Goal: Information Seeking & Learning: Learn about a topic

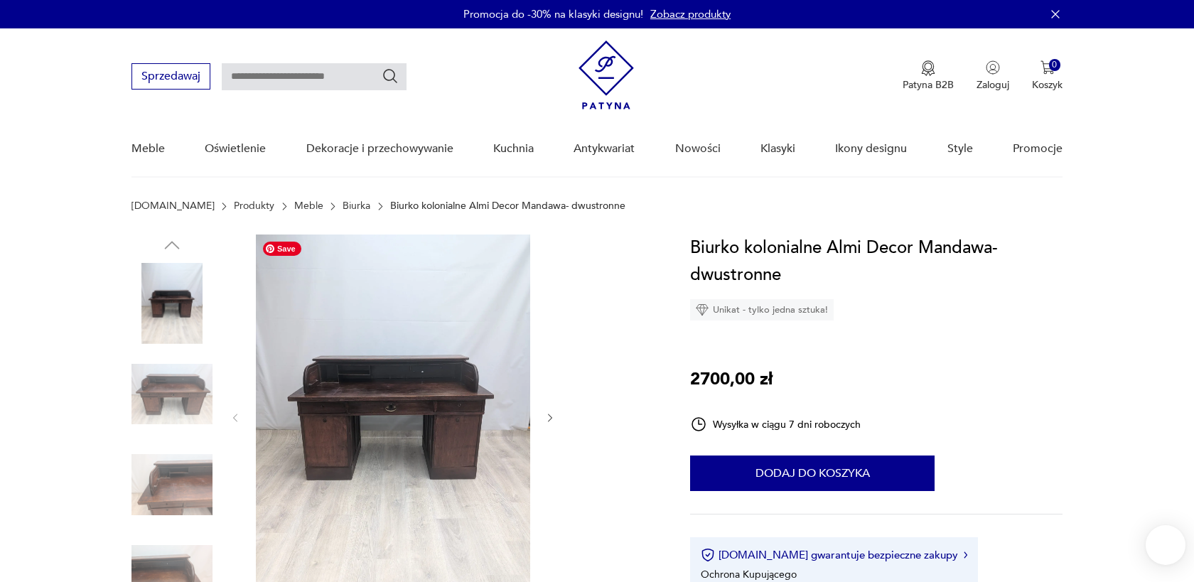
click at [389, 422] on img at bounding box center [393, 417] width 274 height 365
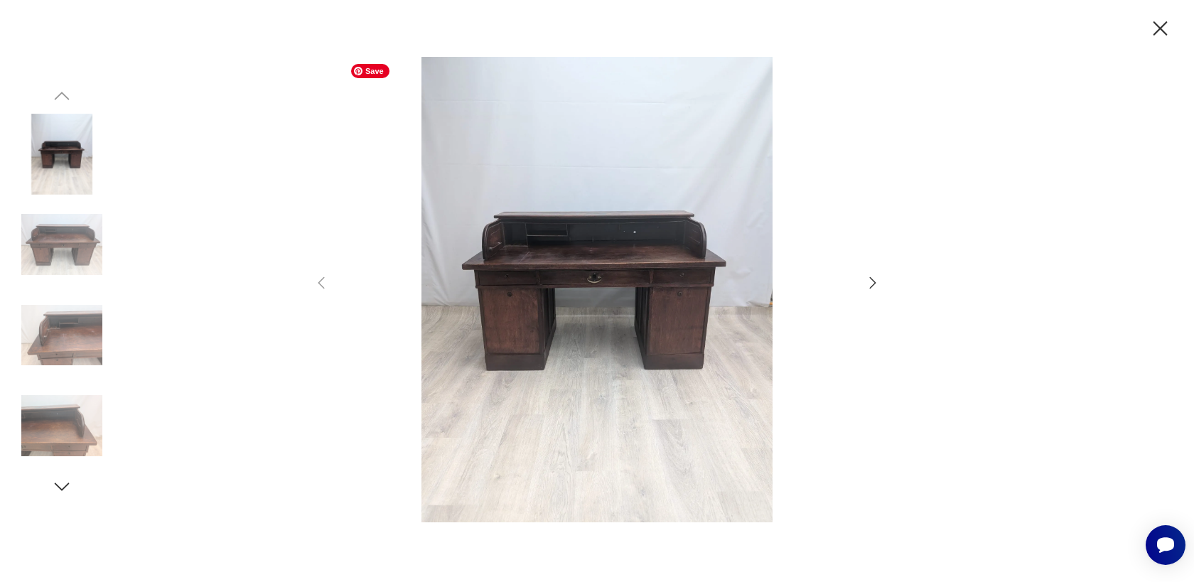
click at [610, 314] on img at bounding box center [597, 290] width 506 height 466
click at [869, 282] on icon "button" at bounding box center [872, 282] width 17 height 17
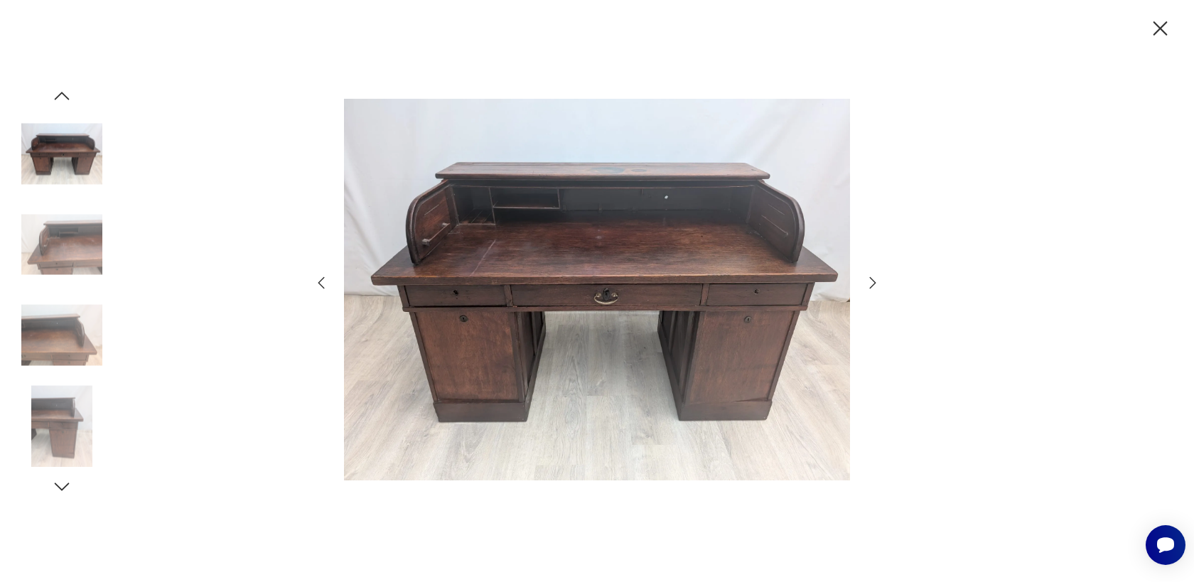
click at [869, 282] on icon "button" at bounding box center [872, 282] width 17 height 17
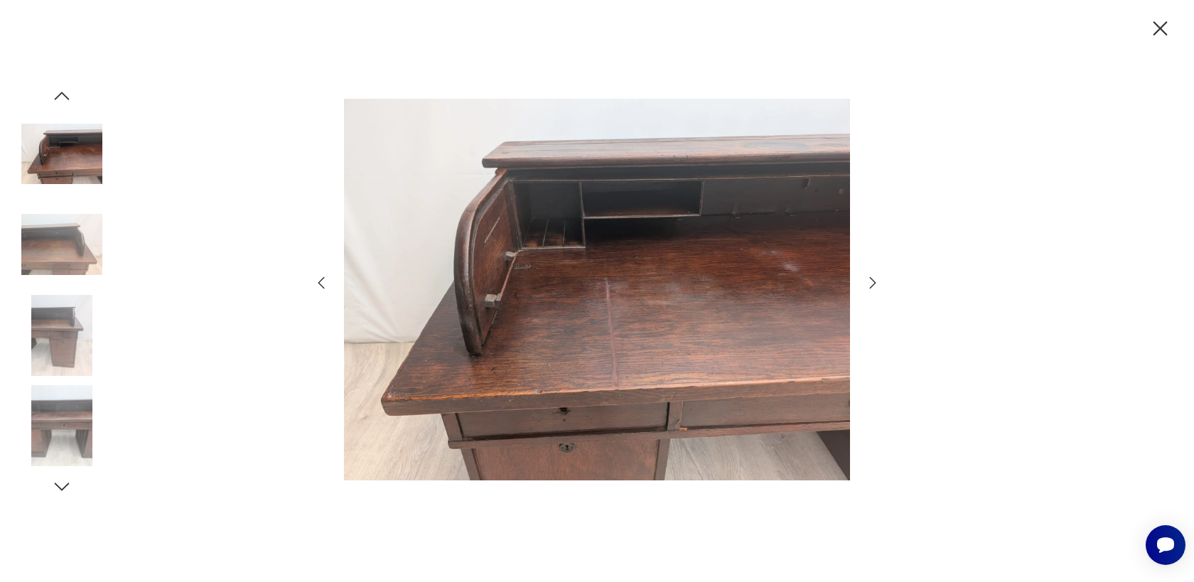
click at [869, 282] on icon "button" at bounding box center [872, 282] width 17 height 17
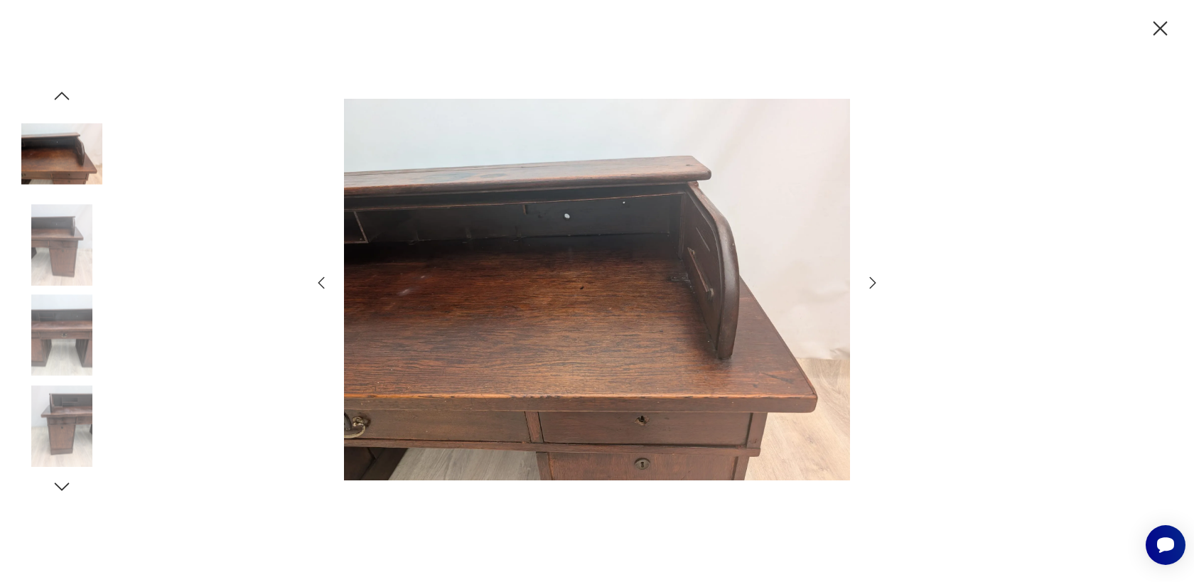
click at [869, 282] on icon "button" at bounding box center [872, 282] width 17 height 17
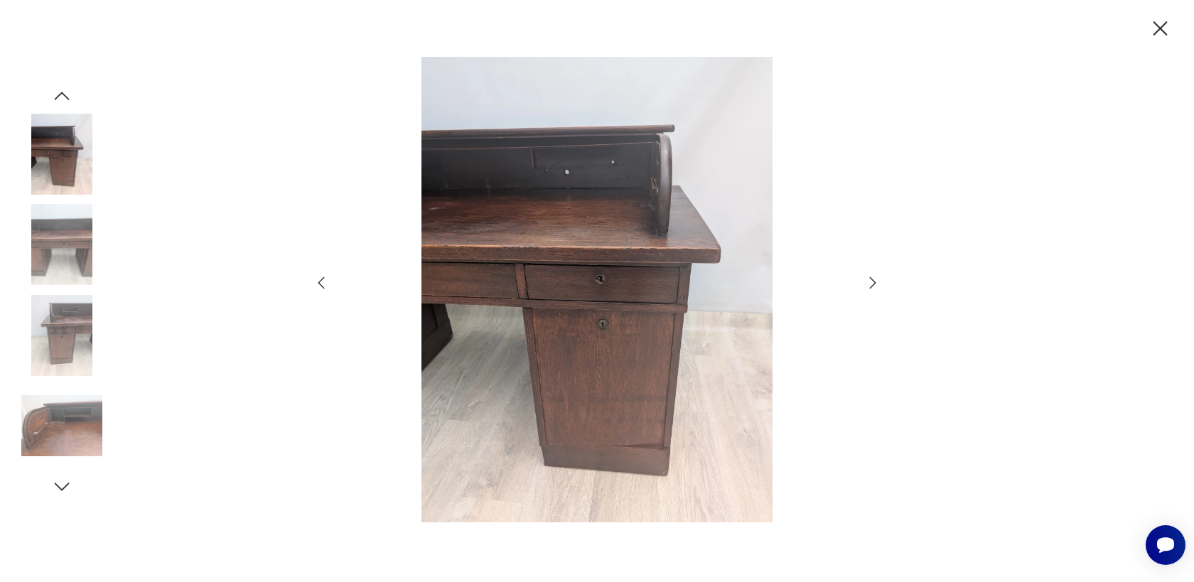
click at [869, 282] on icon "button" at bounding box center [872, 282] width 17 height 17
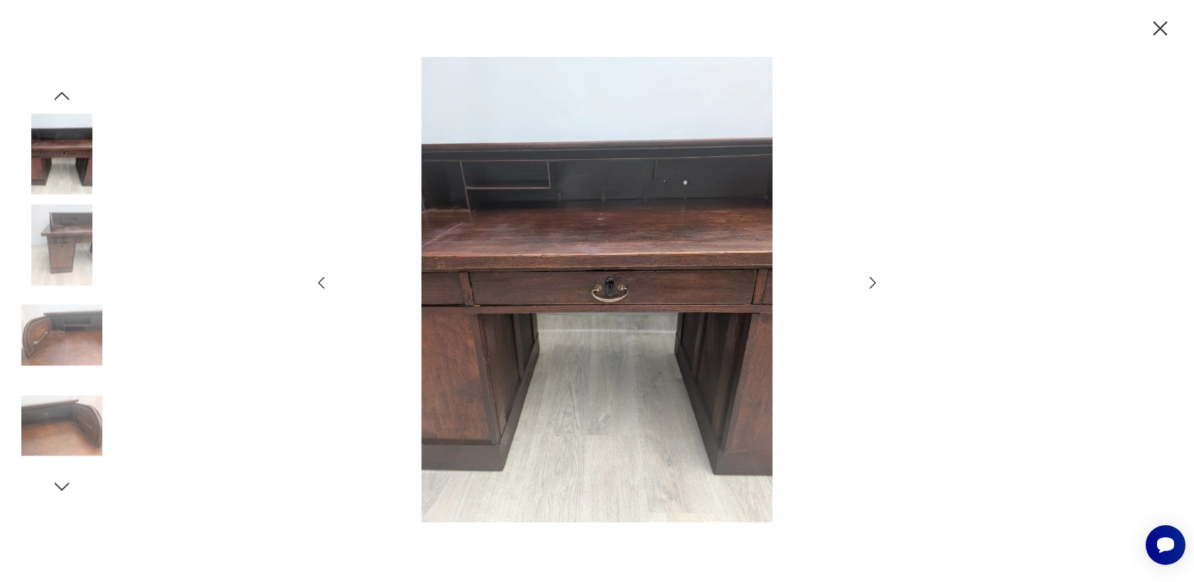
click at [869, 282] on icon "button" at bounding box center [872, 282] width 17 height 17
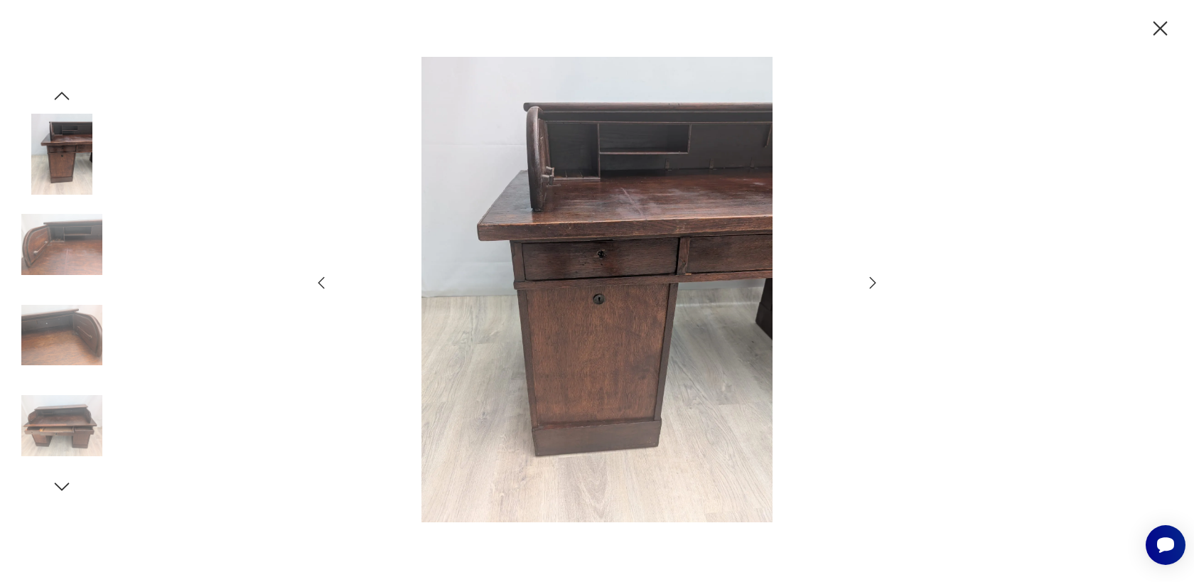
click at [869, 282] on icon "button" at bounding box center [872, 282] width 17 height 17
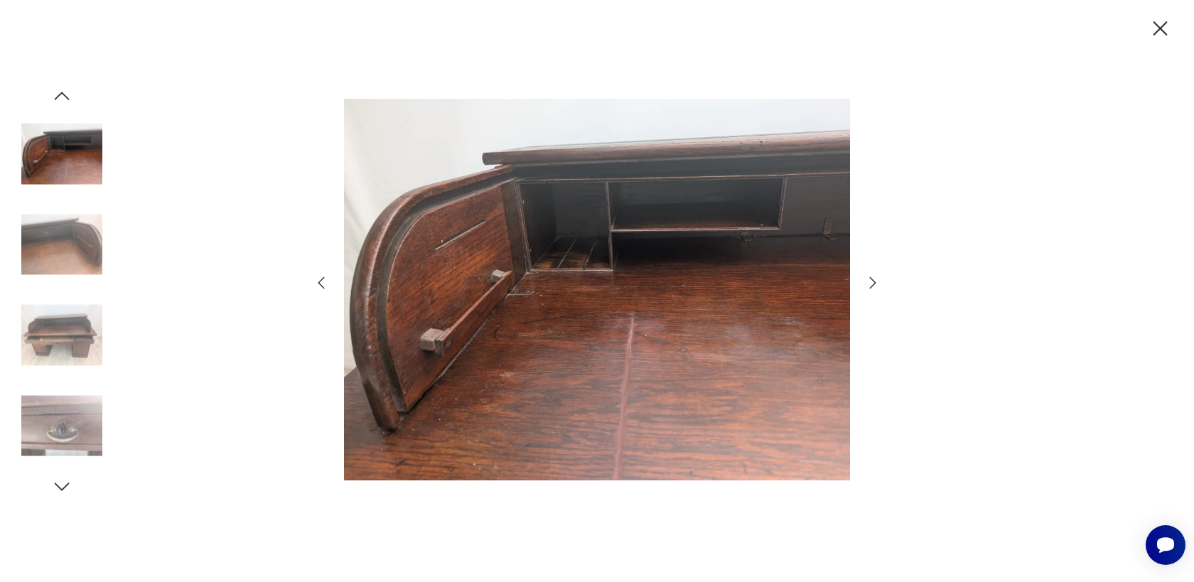
click at [869, 282] on icon "button" at bounding box center [872, 282] width 17 height 17
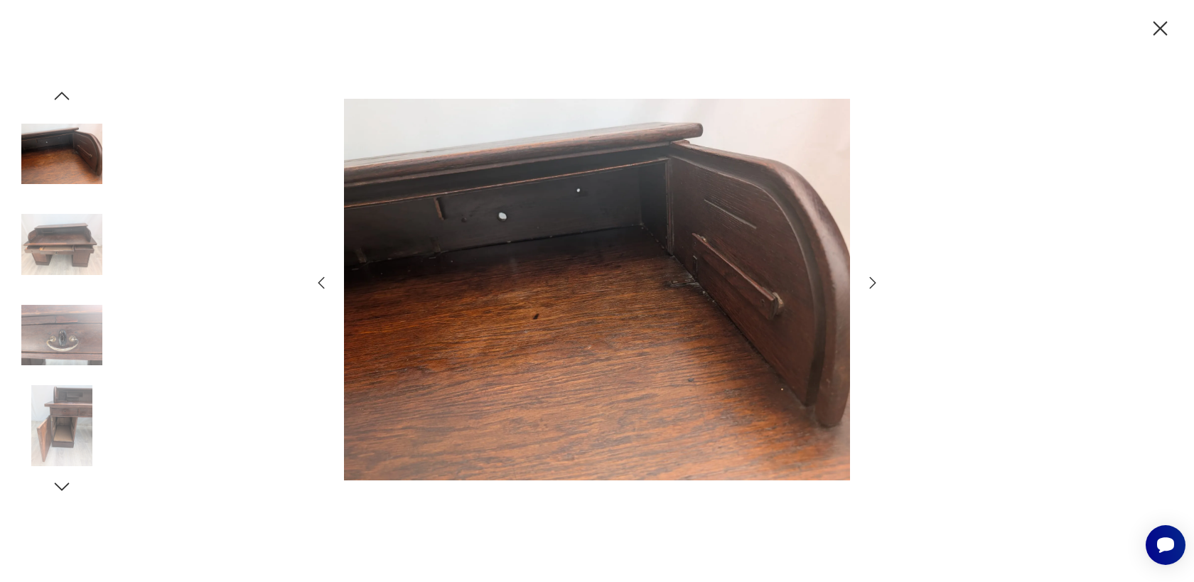
click at [869, 282] on icon "button" at bounding box center [872, 282] width 17 height 17
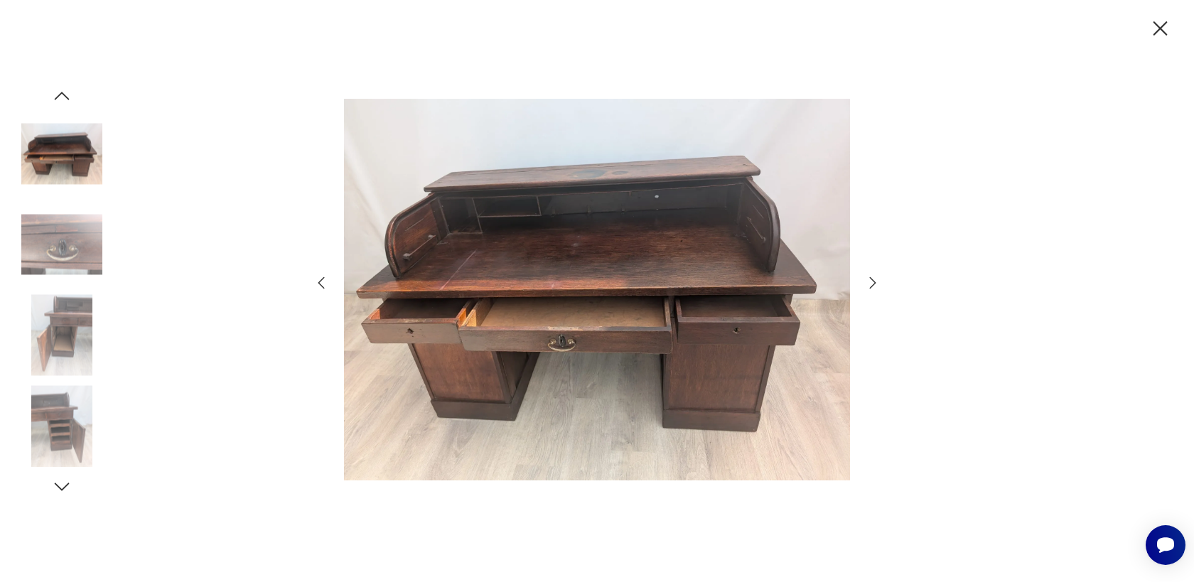
click at [869, 282] on icon "button" at bounding box center [872, 282] width 17 height 17
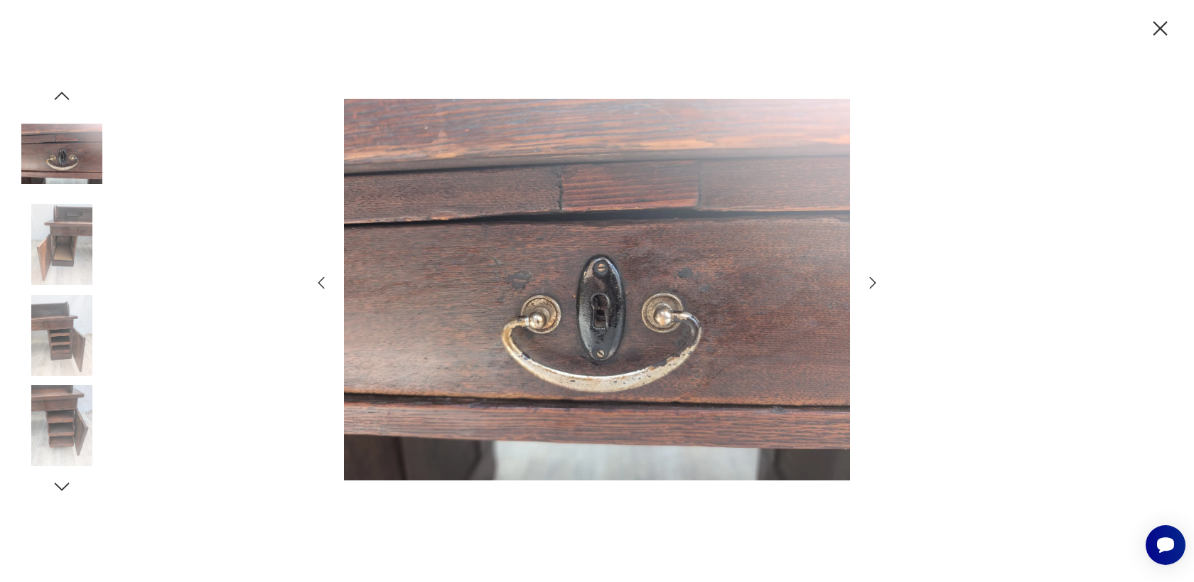
click at [869, 282] on icon "button" at bounding box center [872, 282] width 17 height 17
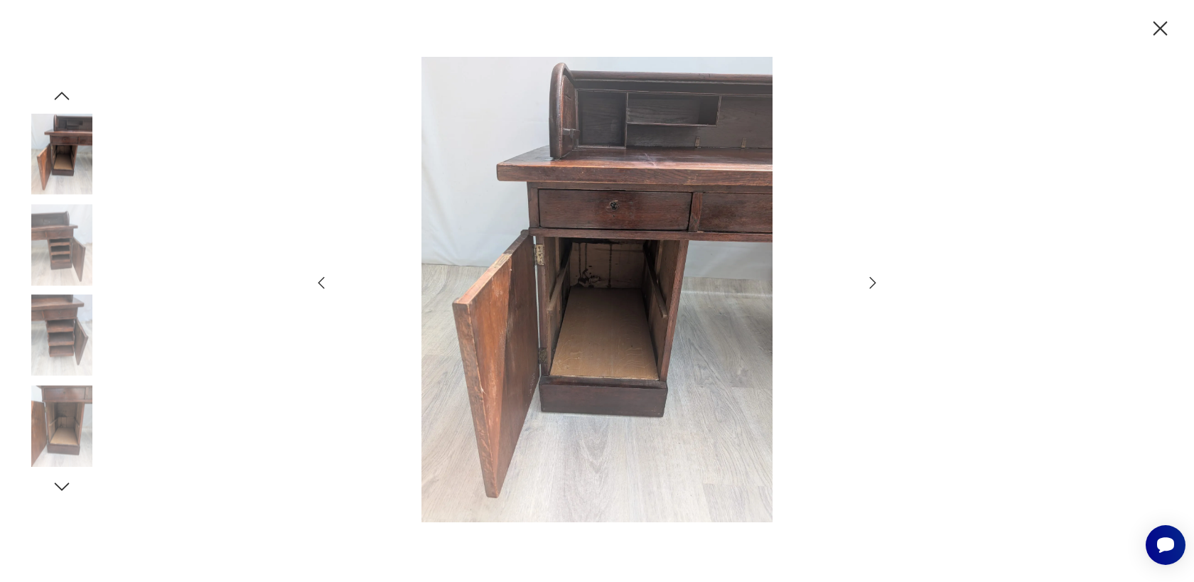
click at [869, 282] on icon "button" at bounding box center [872, 282] width 17 height 17
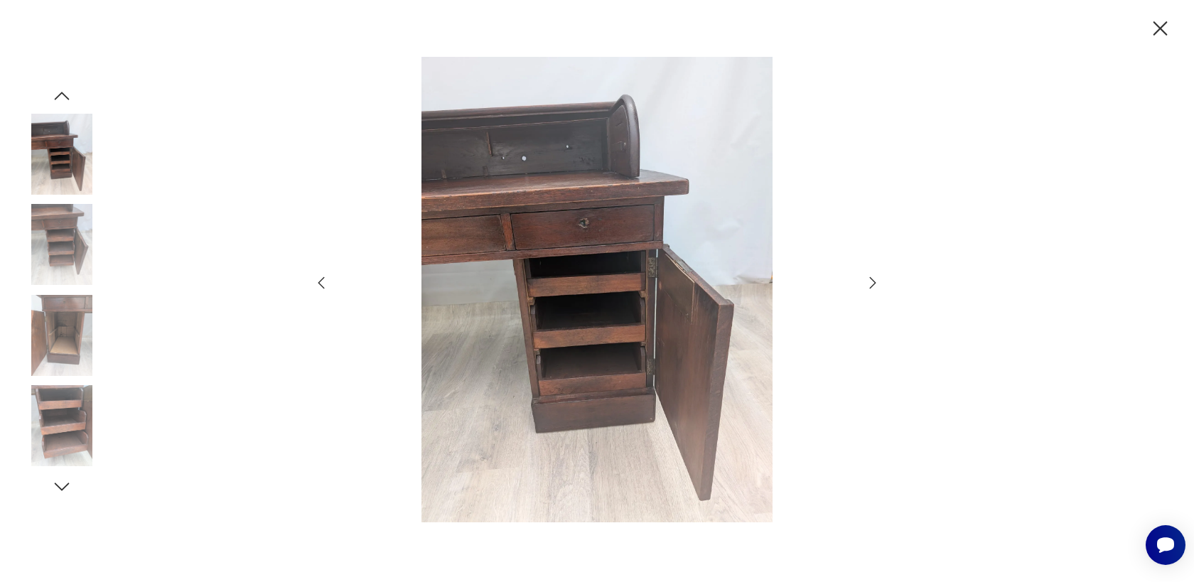
click at [869, 282] on icon "button" at bounding box center [872, 282] width 17 height 17
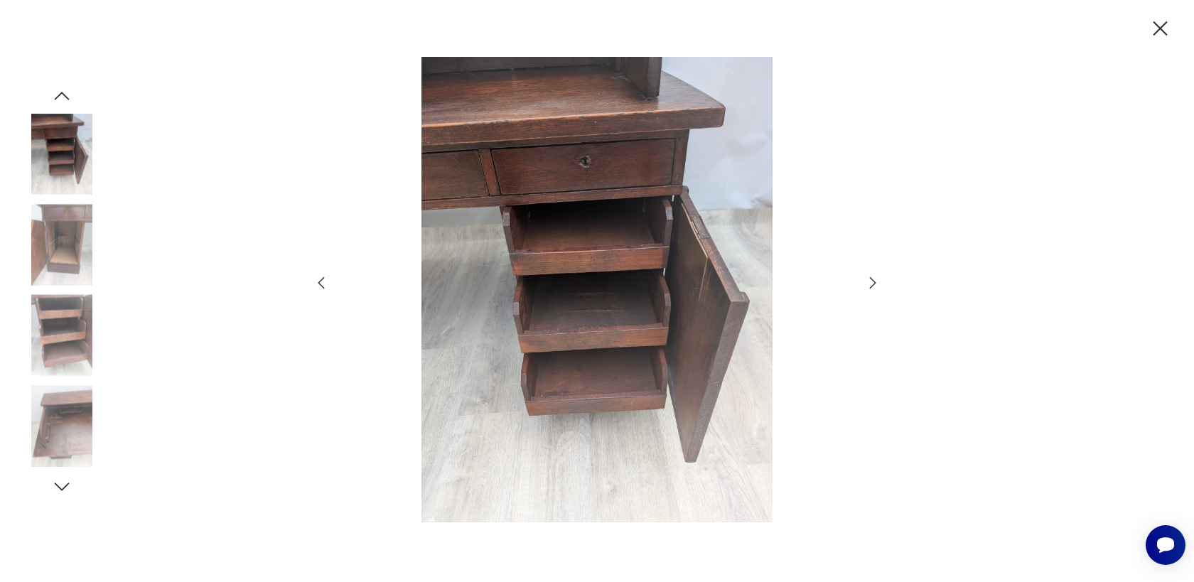
click at [869, 282] on icon "button" at bounding box center [872, 282] width 17 height 17
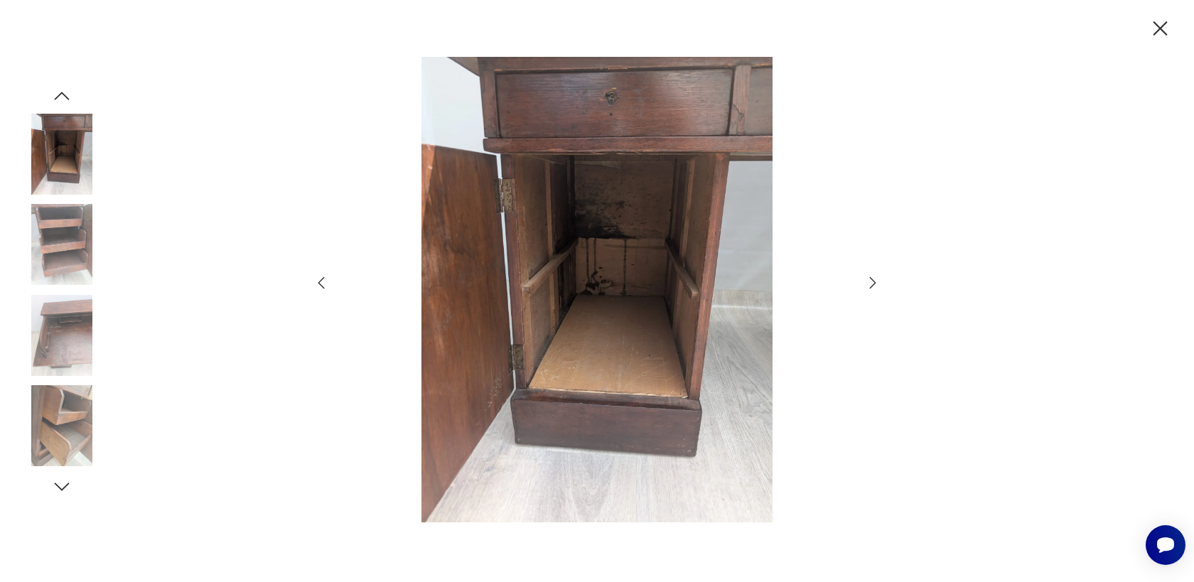
click at [869, 282] on icon "button" at bounding box center [872, 282] width 17 height 17
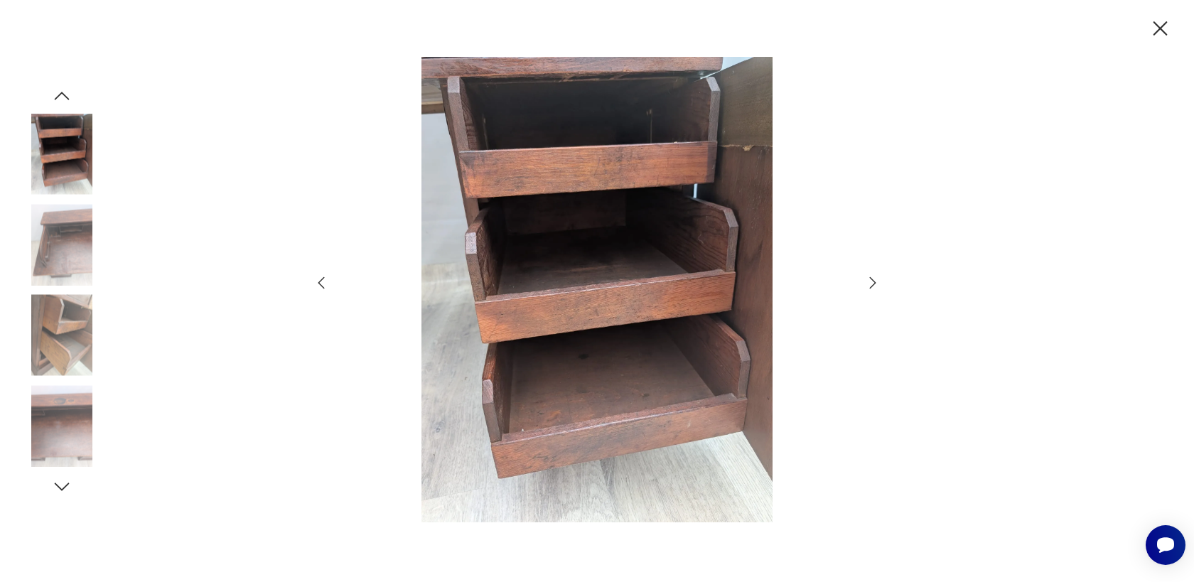
click at [869, 282] on icon "button" at bounding box center [872, 282] width 17 height 17
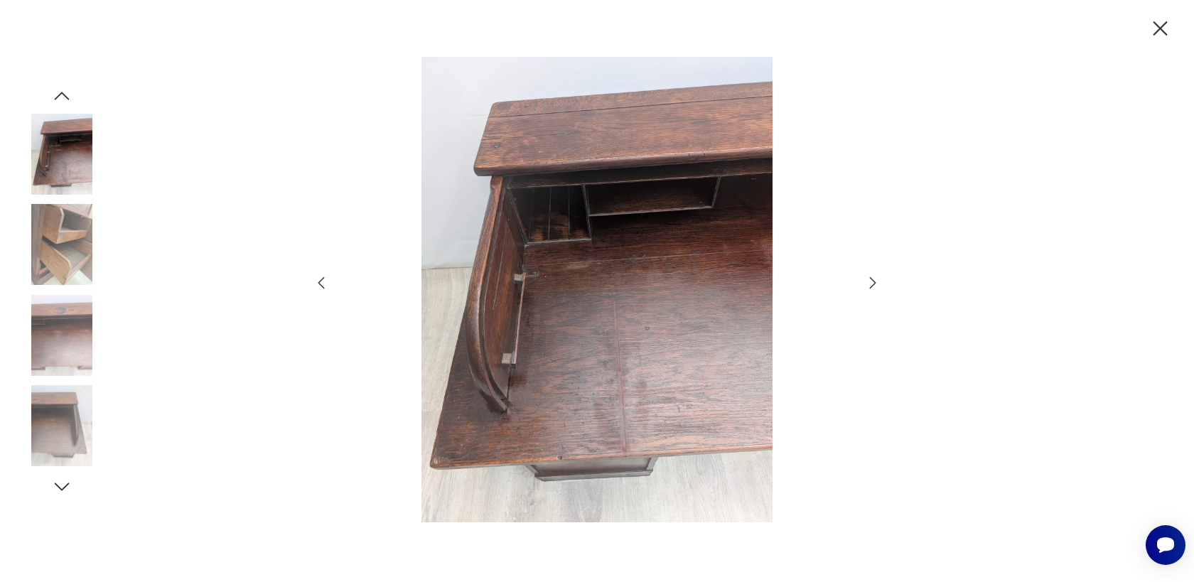
click at [869, 282] on icon "button" at bounding box center [872, 282] width 17 height 17
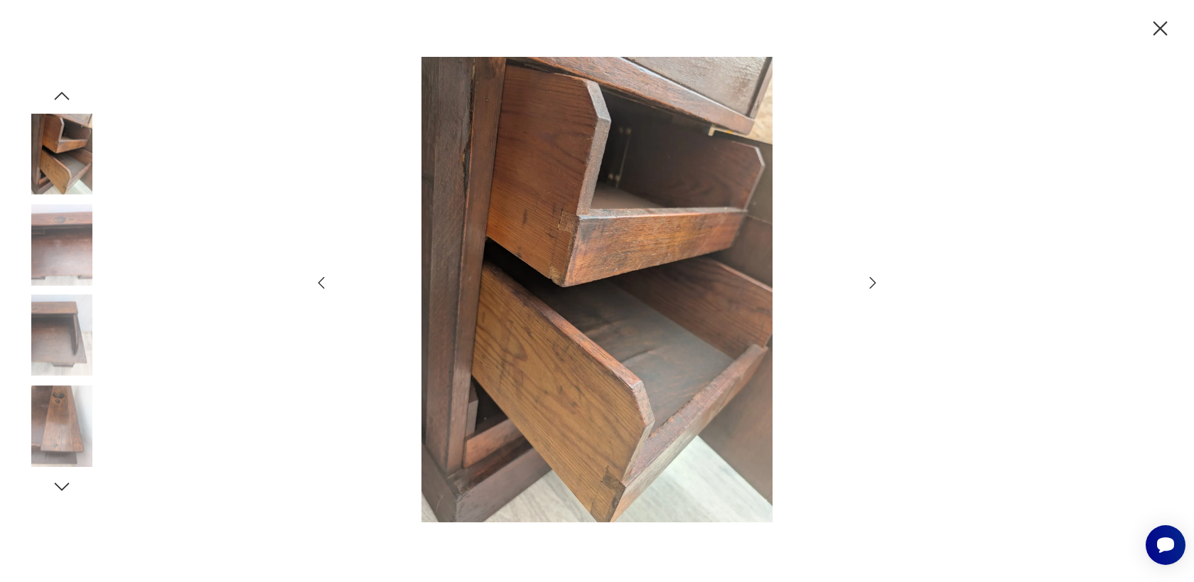
click at [1162, 30] on icon "button" at bounding box center [1161, 28] width 14 height 14
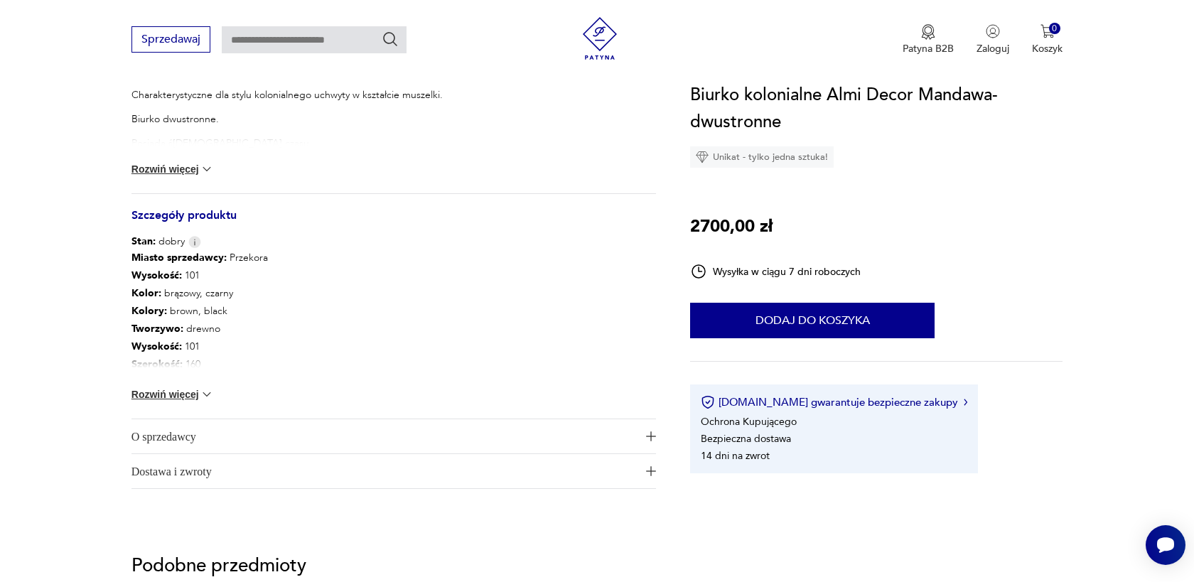
scroll to position [661, 0]
click at [171, 393] on button "Rozwiń więcej" at bounding box center [173, 392] width 82 height 14
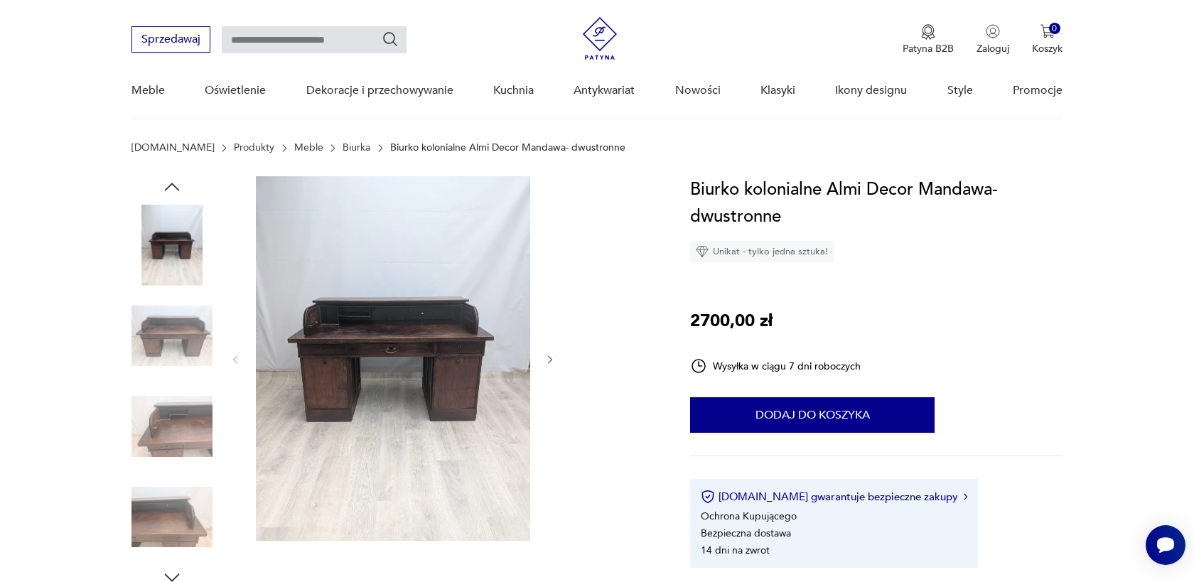
scroll to position [0, 0]
